Goal: Ask a question

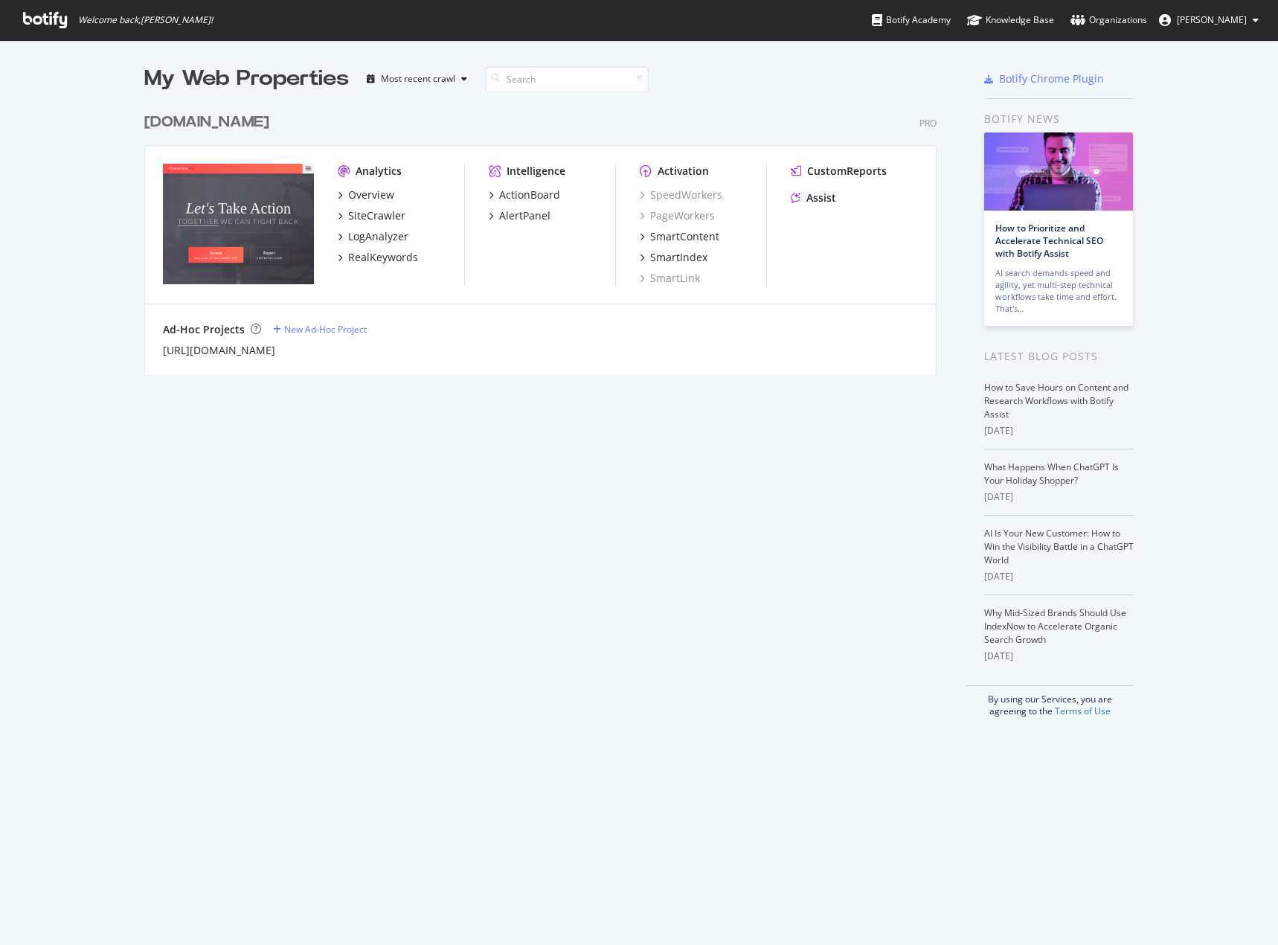
scroll to position [933, 1255]
click at [809, 202] on div "Assist" at bounding box center [821, 197] width 30 height 15
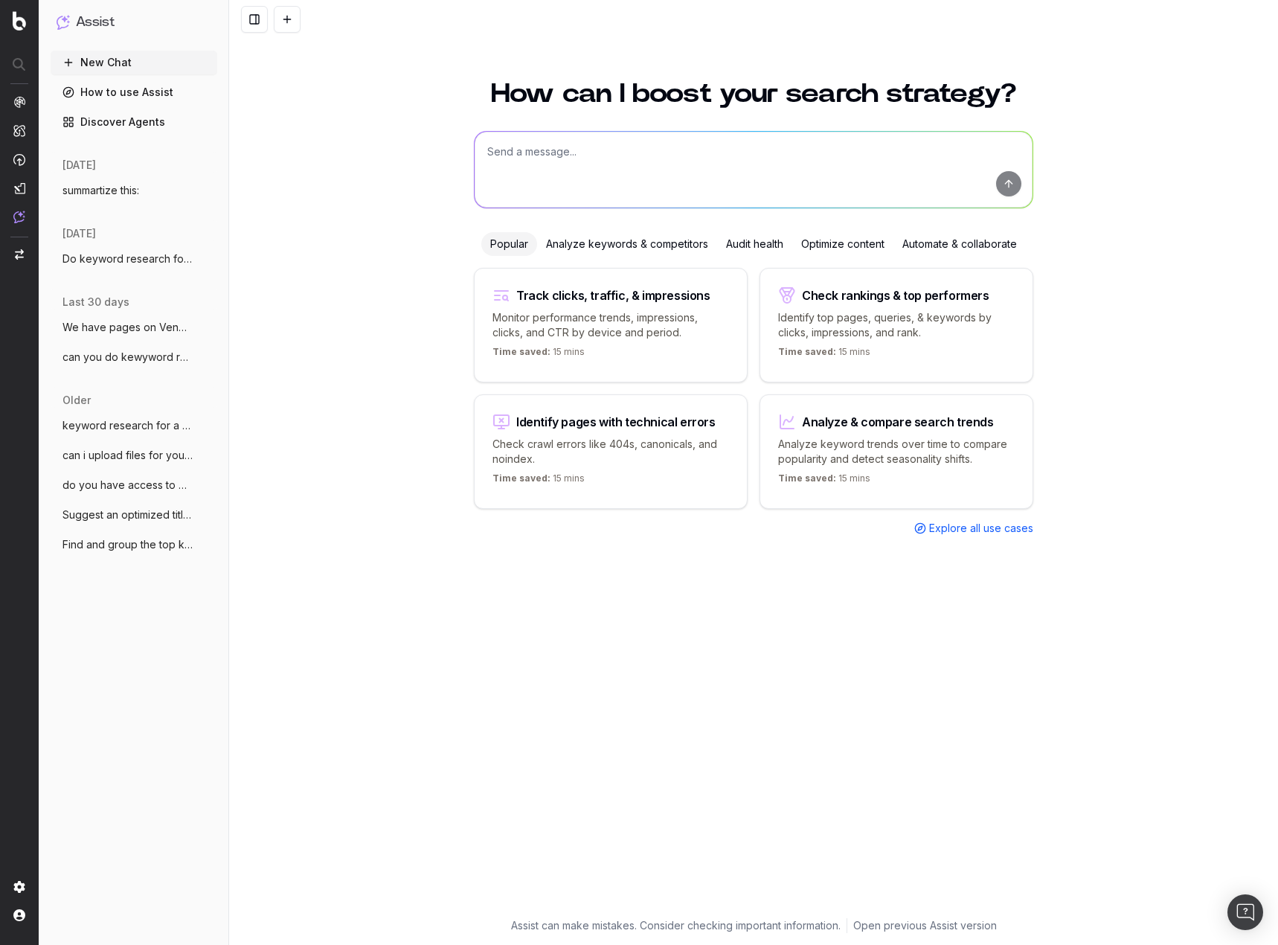
click at [650, 140] on textarea at bounding box center [753, 170] width 558 height 76
click at [644, 242] on div "Analyze keywords & competitors" at bounding box center [627, 244] width 180 height 24
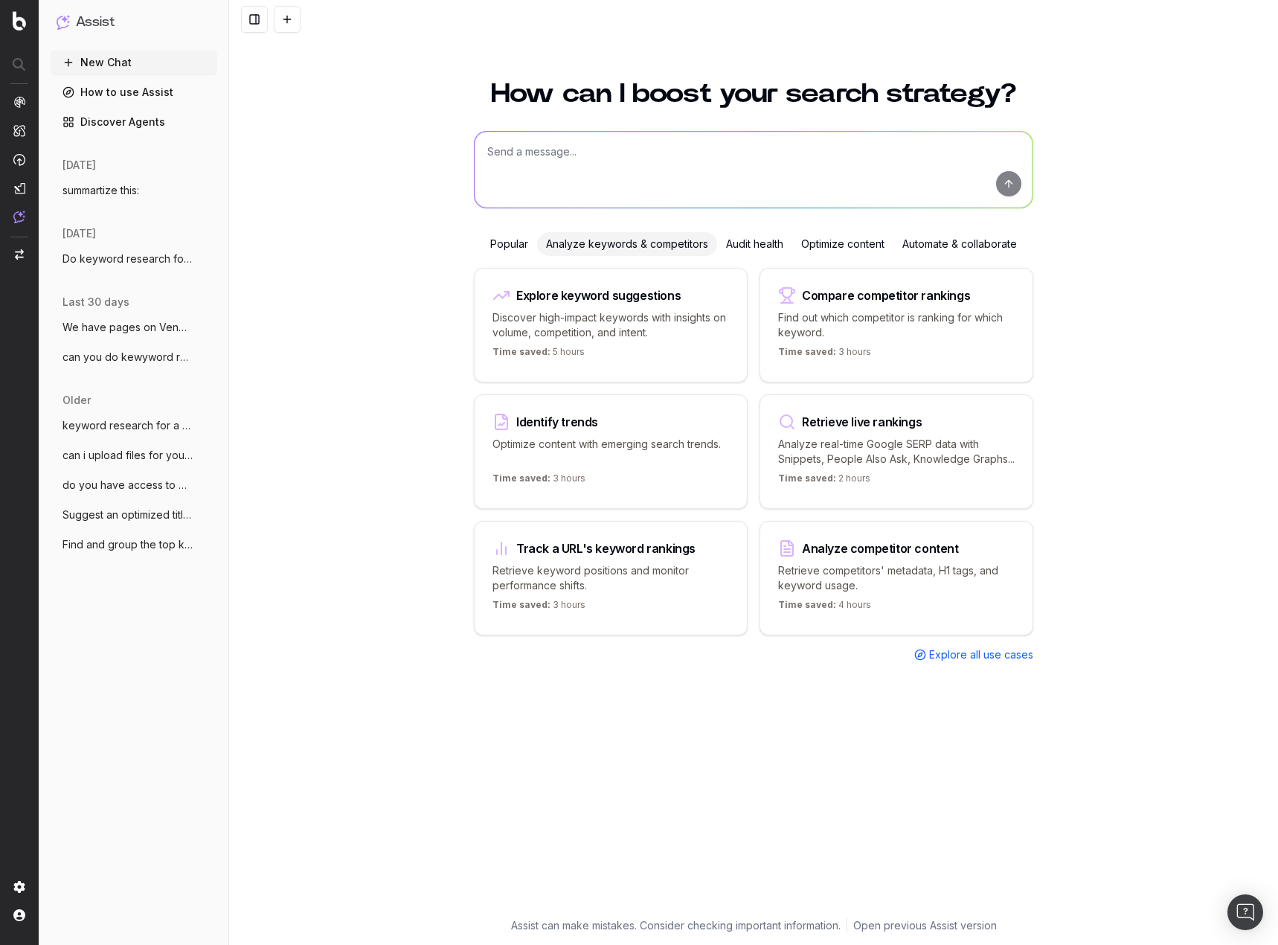
click at [621, 300] on div "Explore keyword suggestions" at bounding box center [610, 295] width 236 height 18
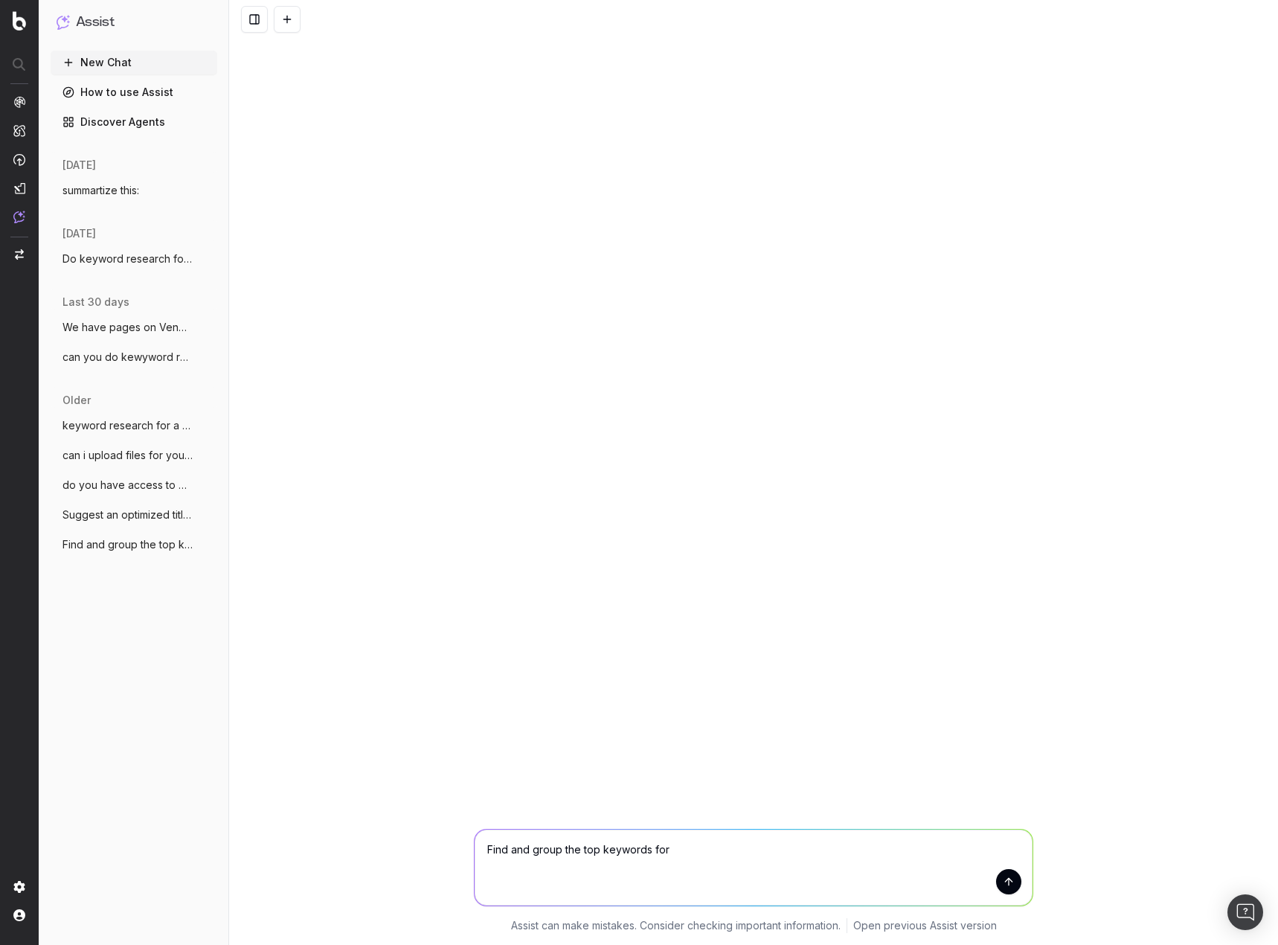
paste textarea "starwood hotels data breach marriott data breach settlement marriott starwood d…"
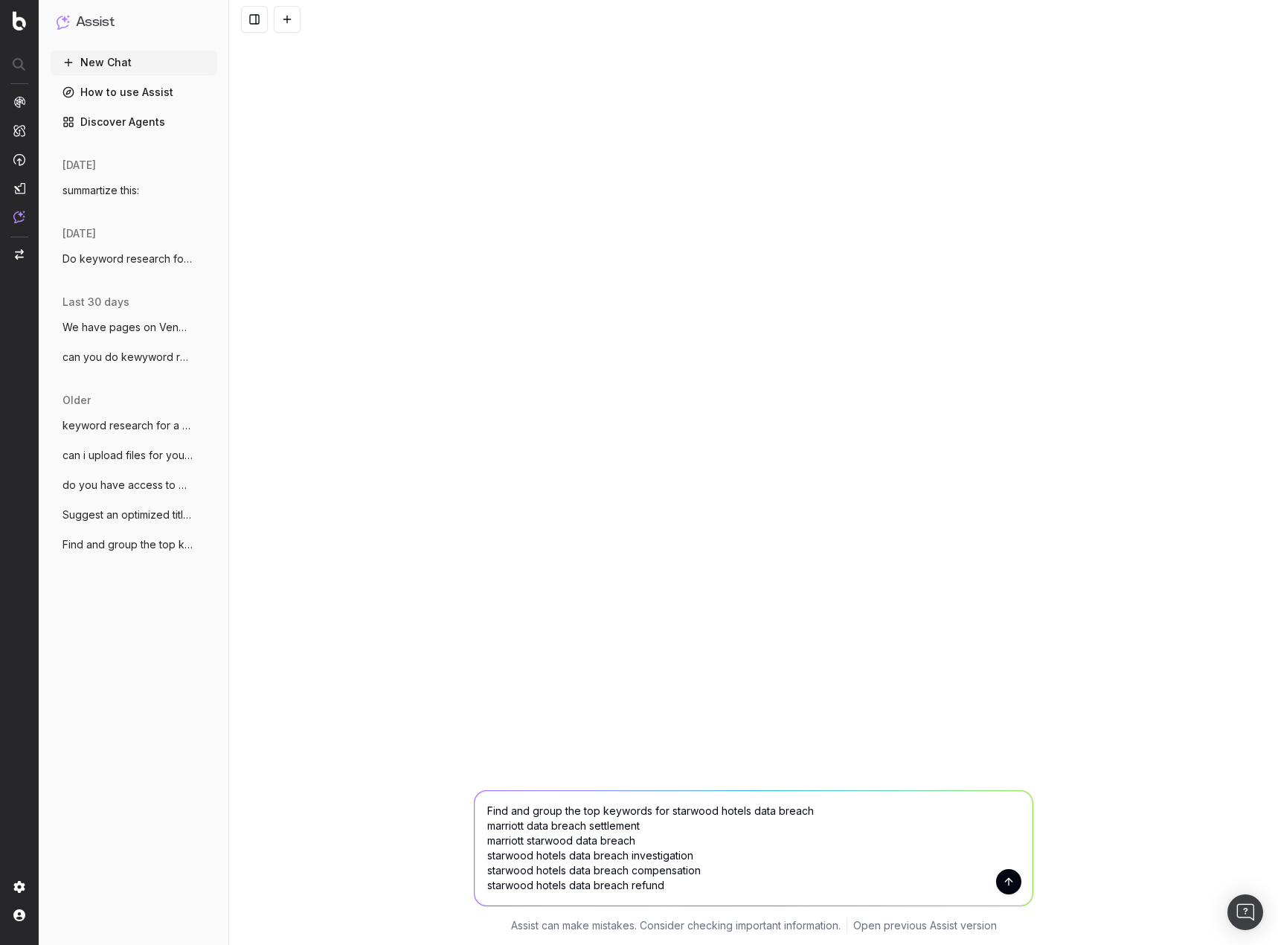
click at [675, 811] on textarea "Find and group the top keywords for starwood hotels data breach marriott data b…" at bounding box center [753, 848] width 558 height 115
type textarea "Find and group the top keywords for starwood hotels data breach marriott data b…"
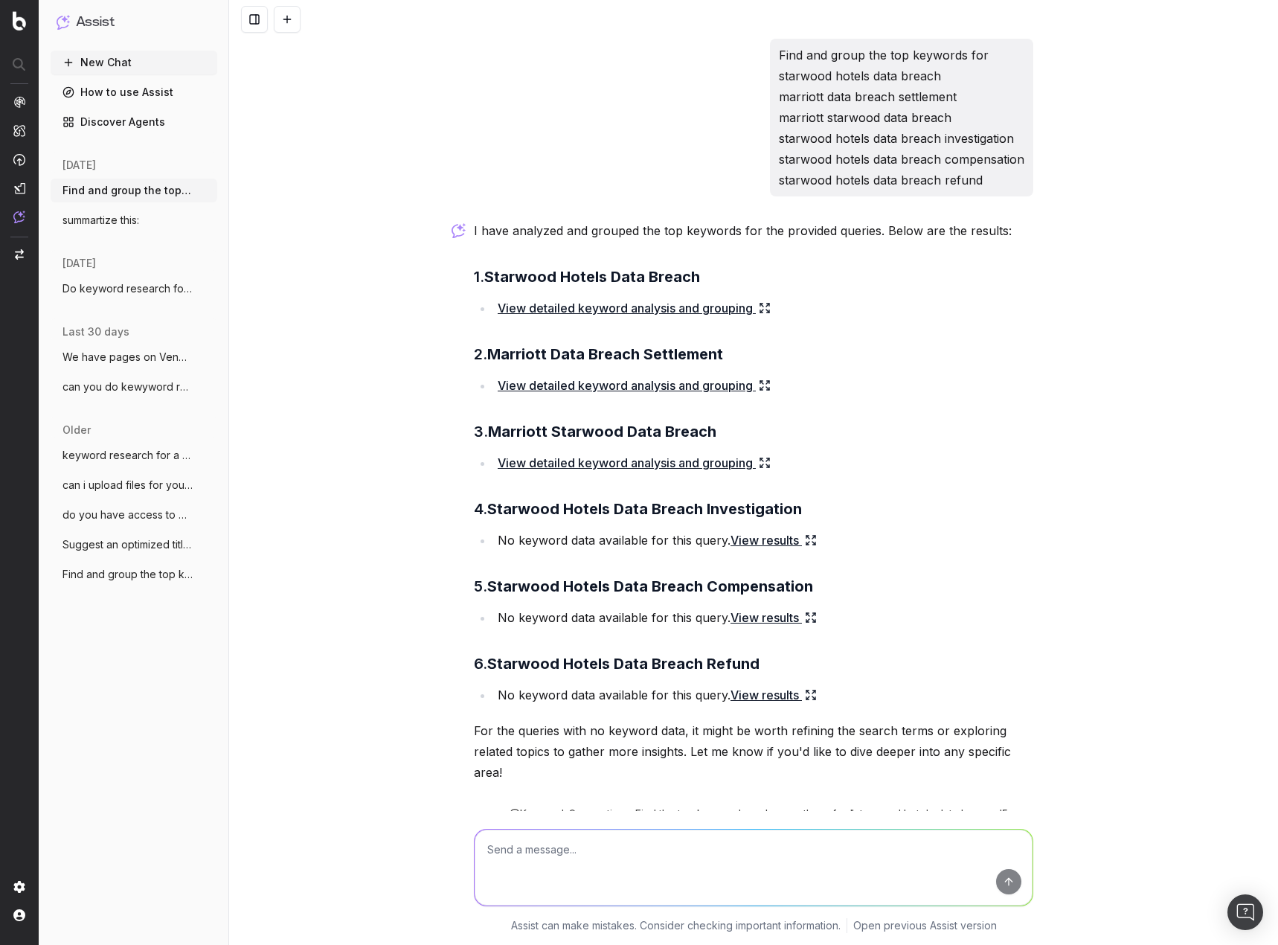
scroll to position [64, 0]
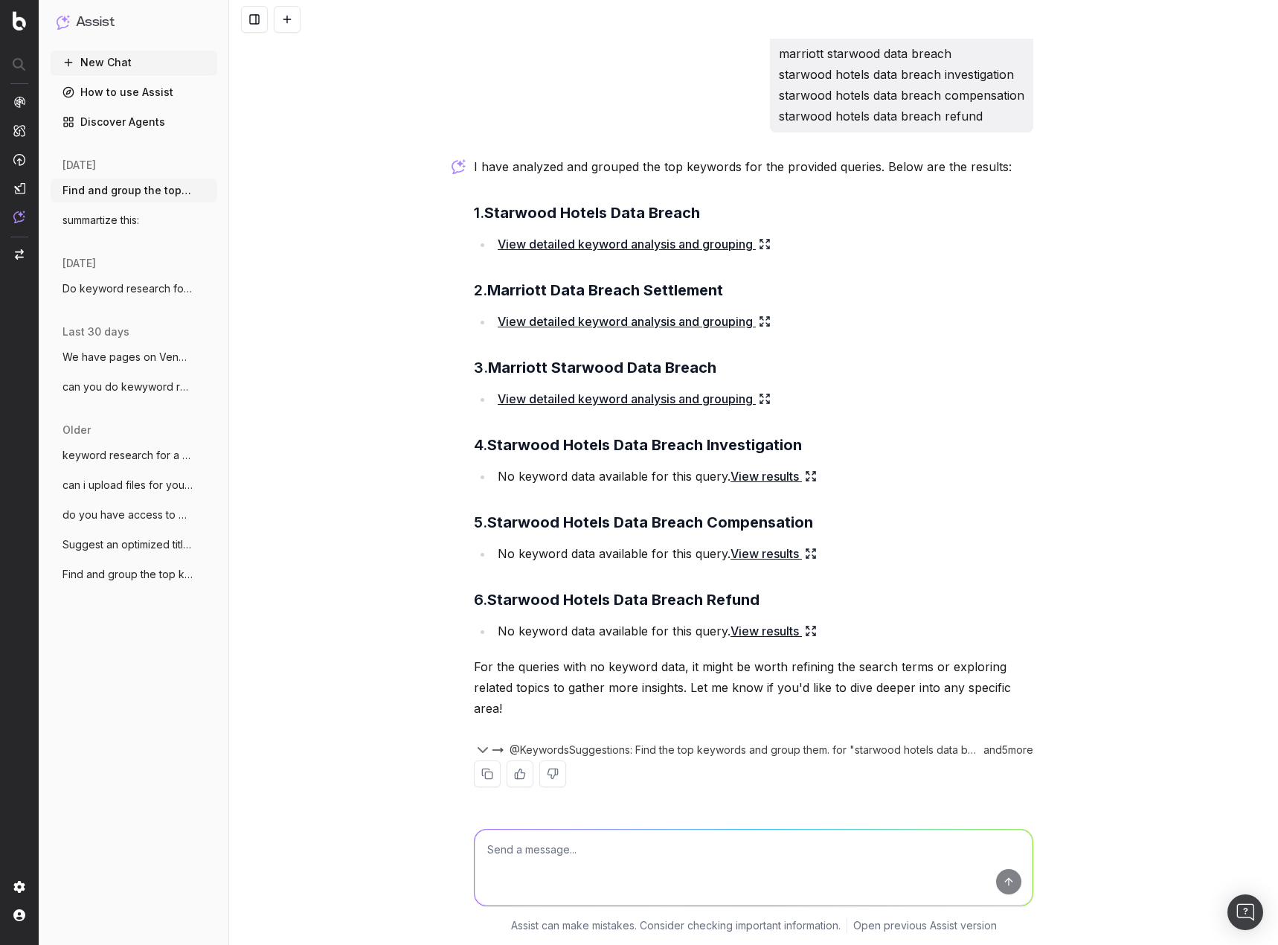
click at [758, 237] on link "View detailed keyword analysis and grouping" at bounding box center [634, 244] width 273 height 21
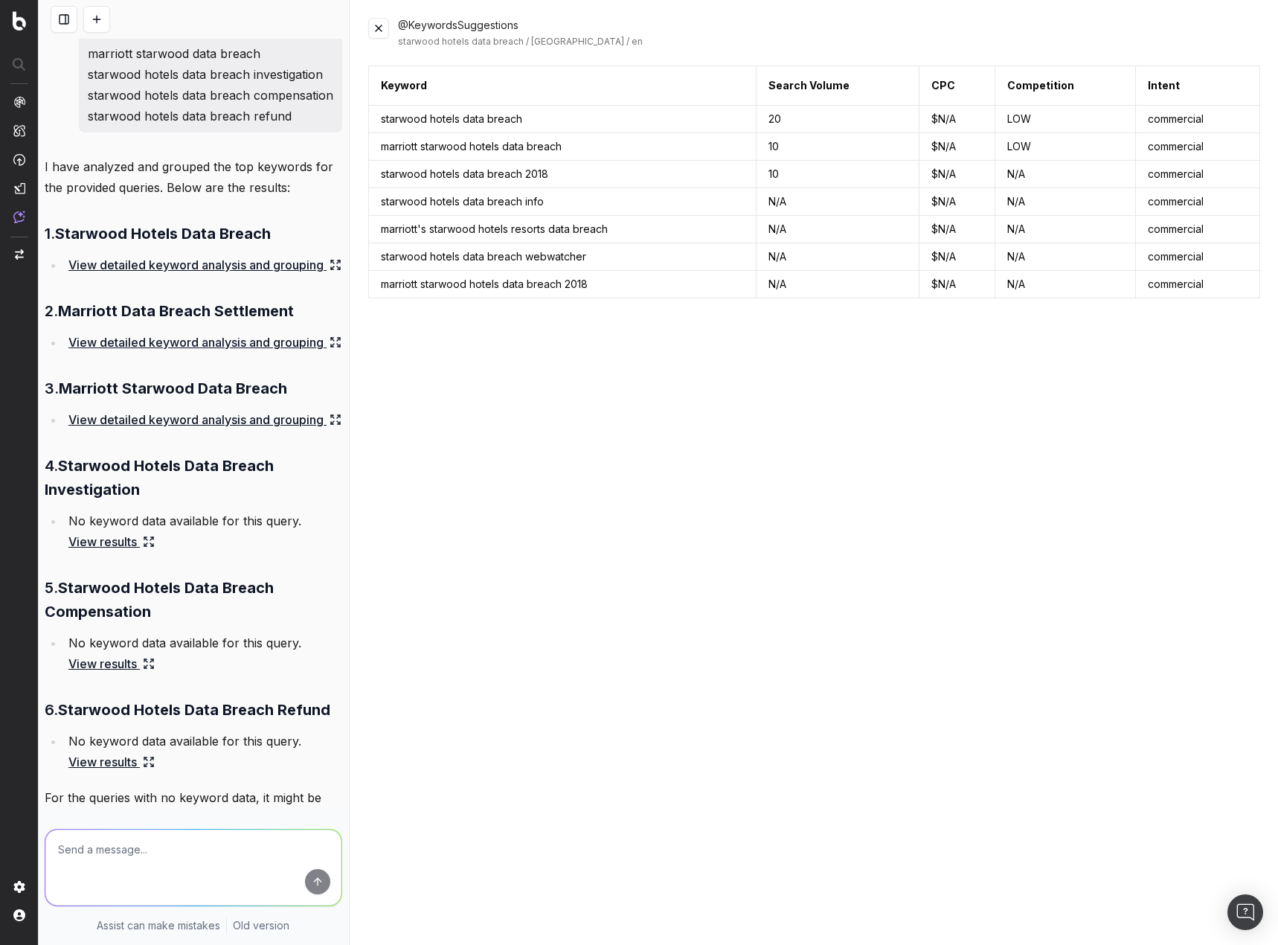
click at [331, 347] on icon at bounding box center [332, 345] width 2 height 2
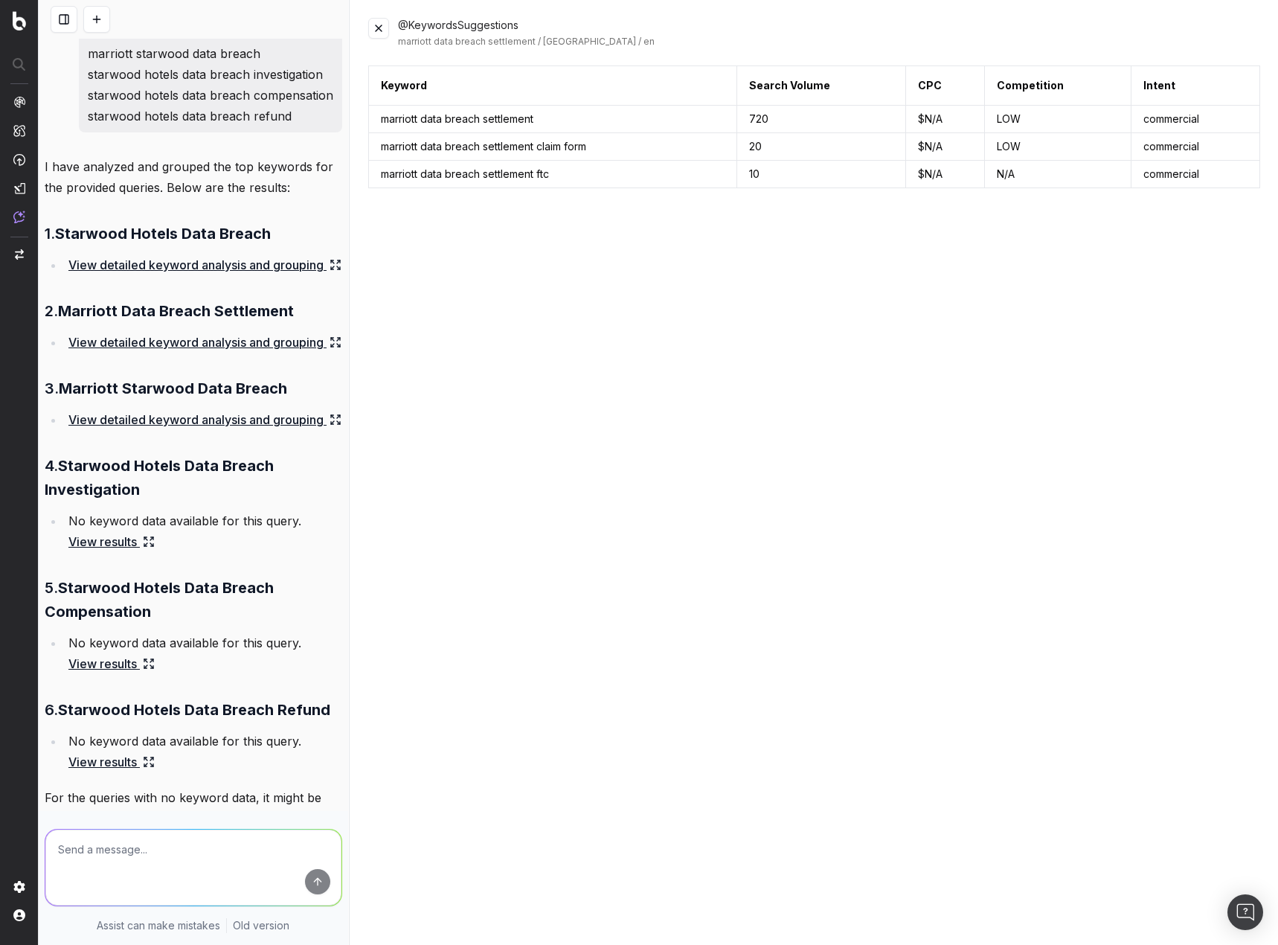
click at [329, 425] on icon at bounding box center [335, 420] width 12 height 12
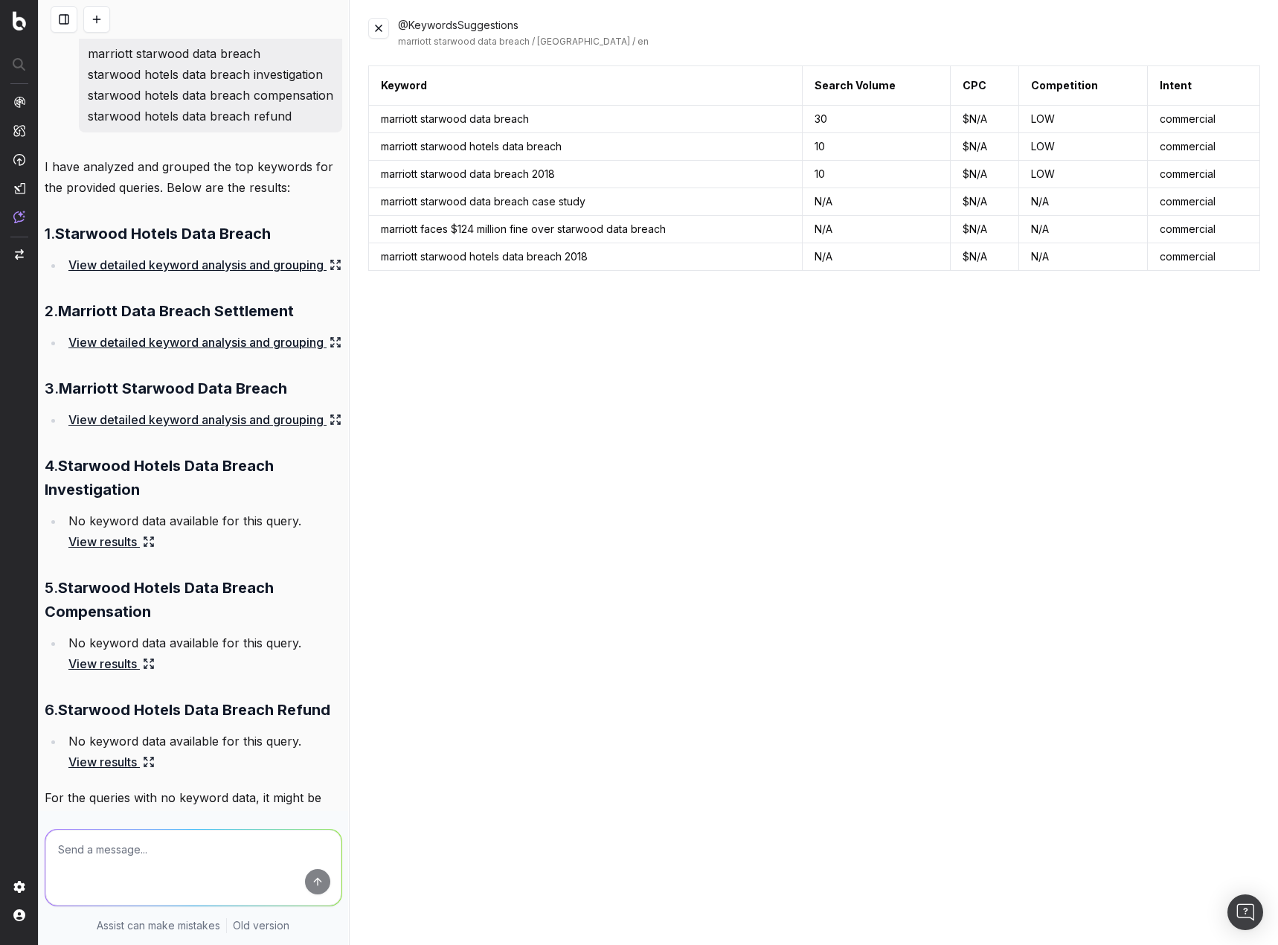
click at [379, 32] on button at bounding box center [378, 28] width 21 height 21
